Goal: Task Accomplishment & Management: Use online tool/utility

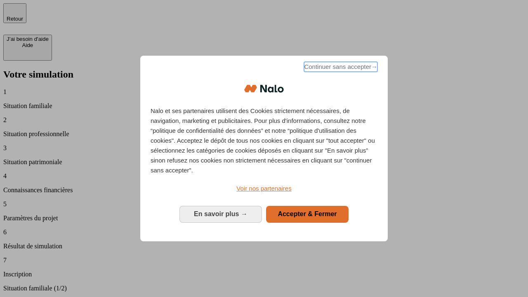
click at [340, 68] on span "Continuer sans accepter →" at bounding box center [340, 67] width 73 height 10
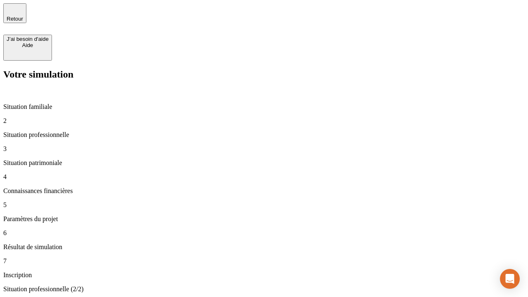
type input "30 000"
type input "1 000"
